Goal: Communication & Community: Answer question/provide support

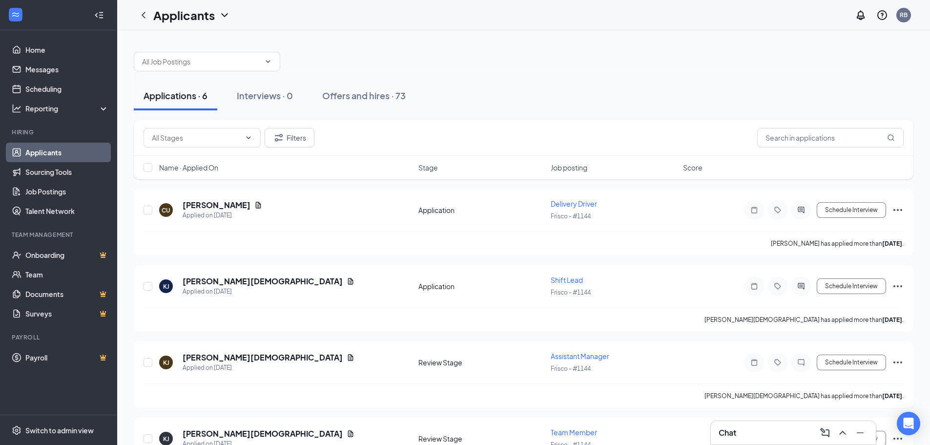
click at [762, 431] on div "Chat" at bounding box center [792, 433] width 149 height 16
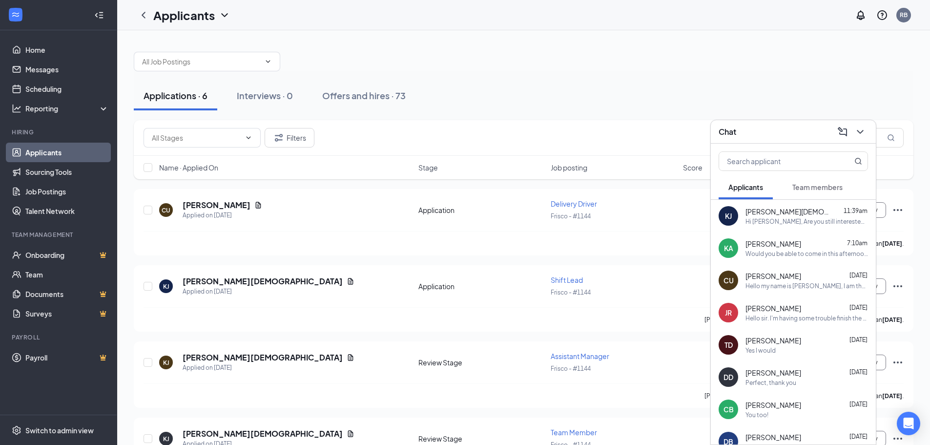
click at [776, 223] on div "Hi Kartikay, Are you still interested in this position?" at bounding box center [806, 221] width 123 height 8
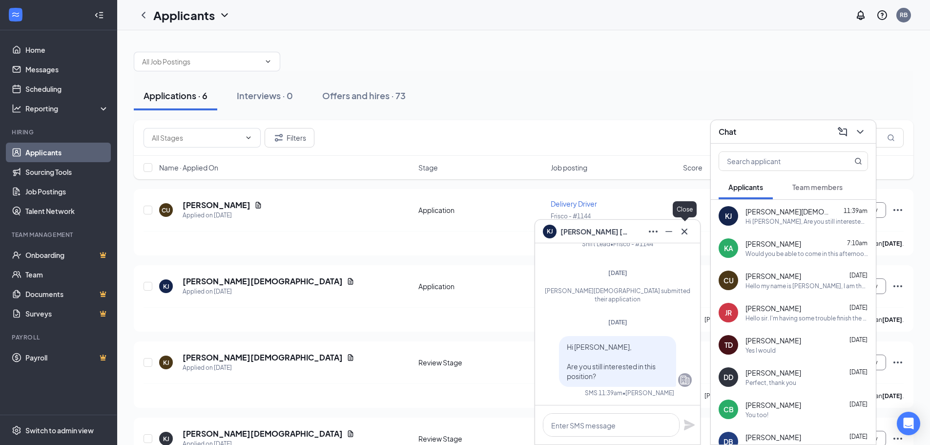
click at [689, 232] on icon "Cross" at bounding box center [684, 232] width 12 height 12
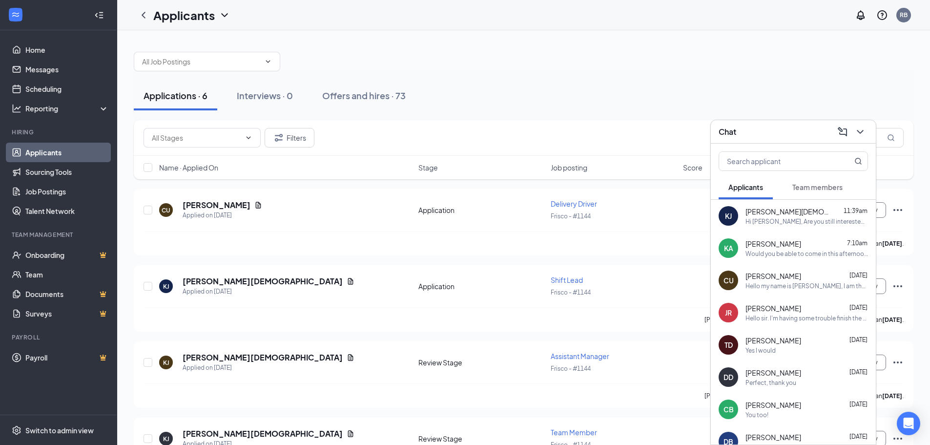
click at [756, 254] on div "Would you be able to come in this afternoon at 2pm?" at bounding box center [806, 253] width 123 height 8
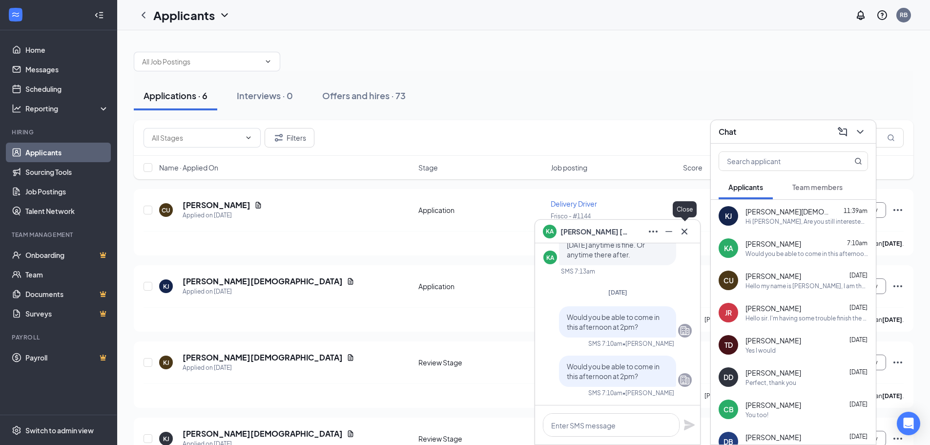
click at [687, 231] on icon "Cross" at bounding box center [684, 232] width 12 height 12
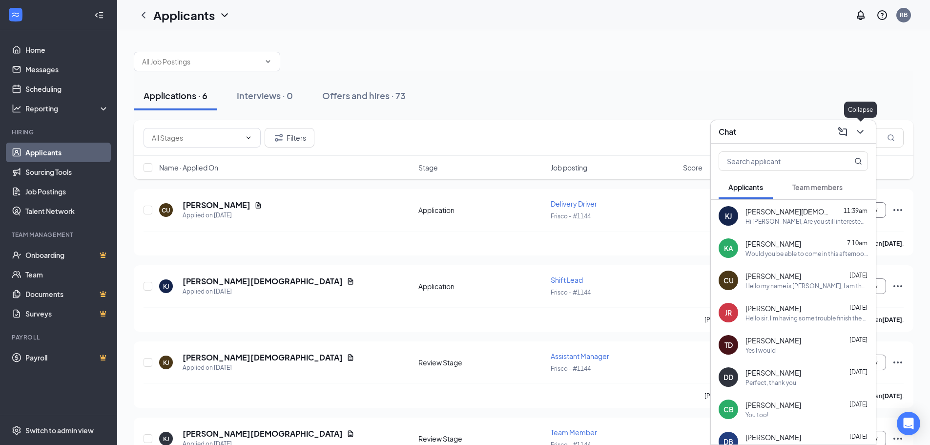
click at [860, 134] on icon "ChevronDown" at bounding box center [860, 132] width 12 height 12
